Goal: Navigation & Orientation: Understand site structure

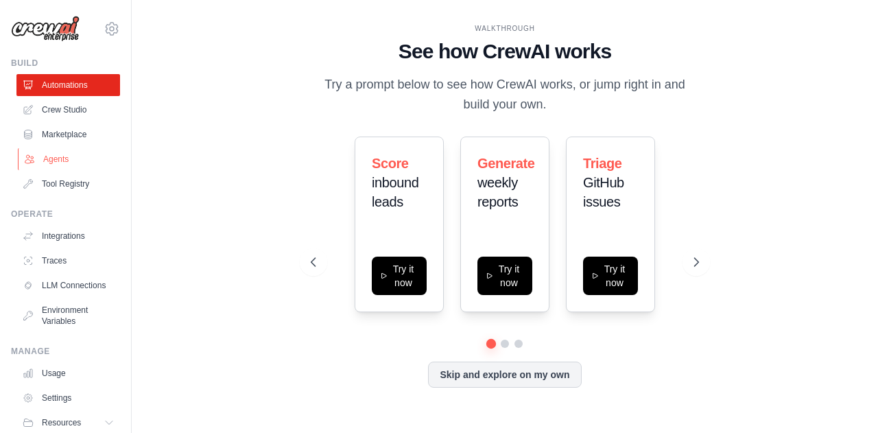
click at [77, 160] on link "Agents" at bounding box center [70, 159] width 104 height 22
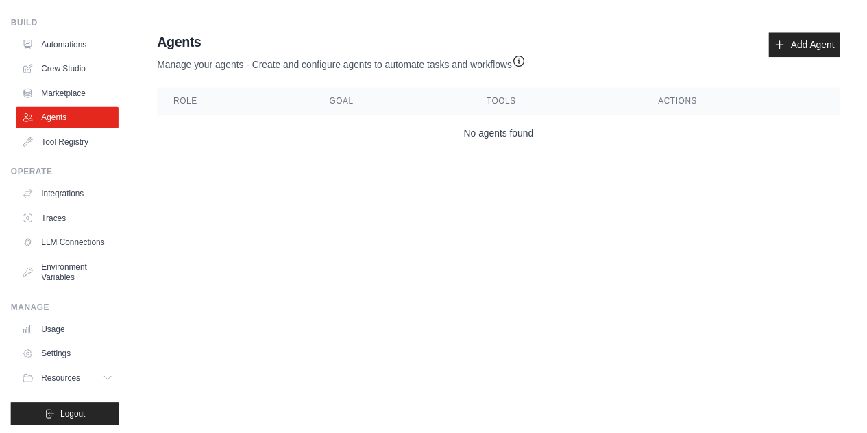
scroll to position [59, 0]
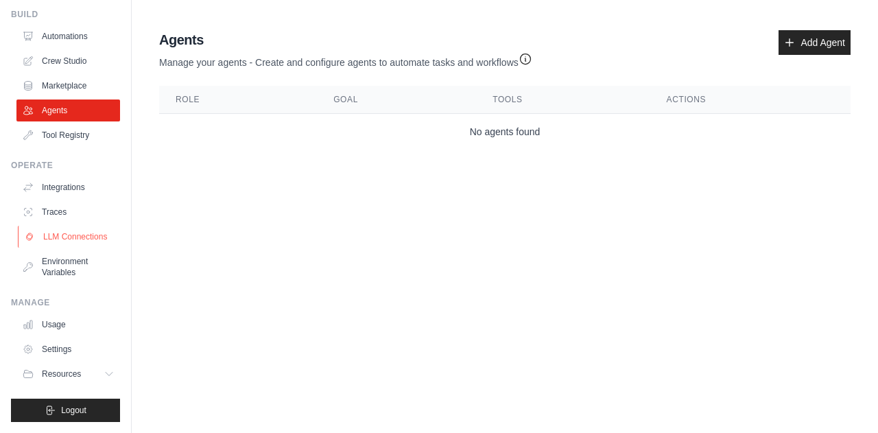
click at [66, 242] on link "LLM Connections" at bounding box center [70, 237] width 104 height 22
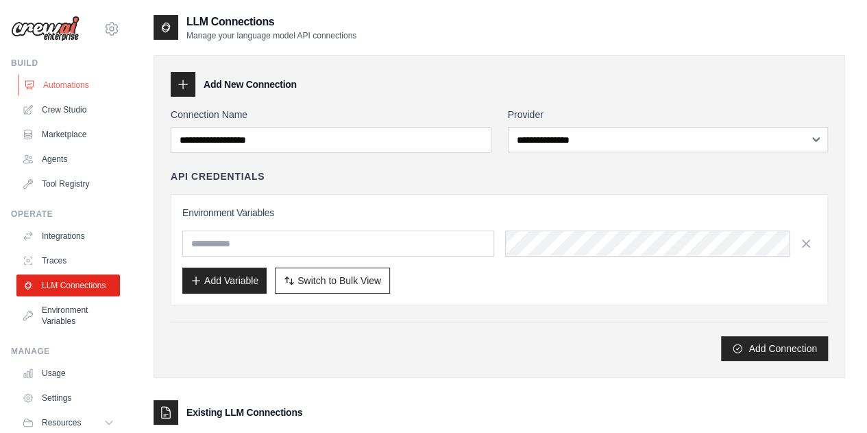
click at [67, 84] on link "Automations" at bounding box center [70, 85] width 104 height 22
